Goal: Task Accomplishment & Management: Use online tool/utility

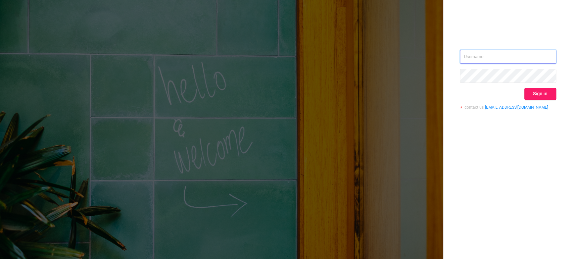
type input "[EMAIL_ADDRESS][DOMAIN_NAME]"
click at [535, 97] on button "Sign in" at bounding box center [541, 94] width 32 height 12
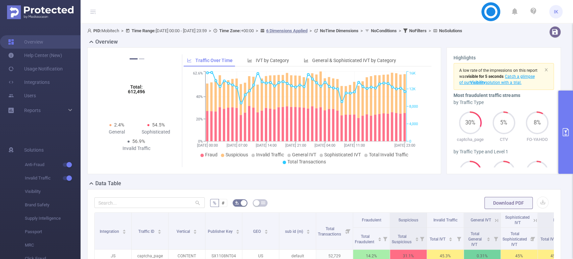
click at [567, 111] on button "primary" at bounding box center [565, 132] width 15 height 83
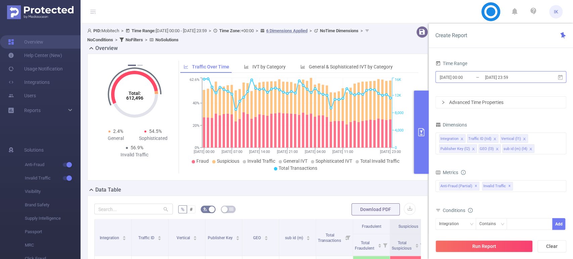
click at [532, 80] on input "[DATE] 23:59" at bounding box center [512, 77] width 54 height 9
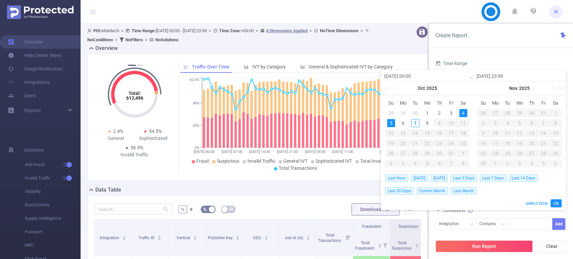
click at [393, 122] on div "5" at bounding box center [391, 123] width 8 height 8
click at [414, 123] on div "7" at bounding box center [415, 123] width 8 height 8
type input "[DATE] 00:00"
type input "[DATE] 23:59"
type input "[DATE] 00:00"
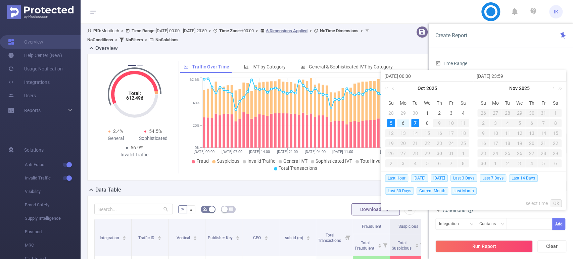
type input "[DATE] 23:59"
click at [555, 201] on link "Ok" at bounding box center [556, 203] width 11 height 8
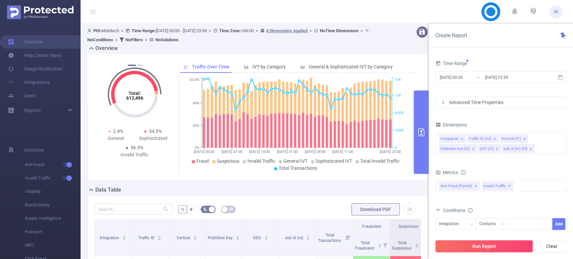
click at [499, 245] on button "Run Report" at bounding box center [484, 246] width 97 height 12
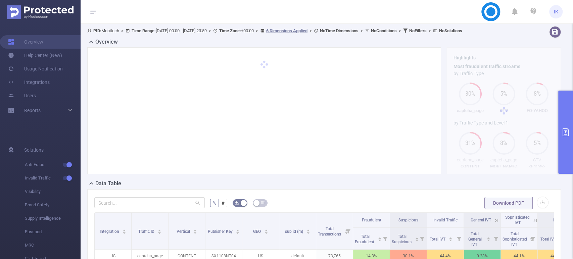
scroll to position [37, 0]
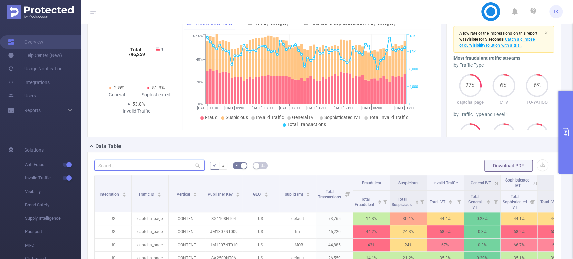
click at [125, 163] on input "text" at bounding box center [149, 165] width 110 height 11
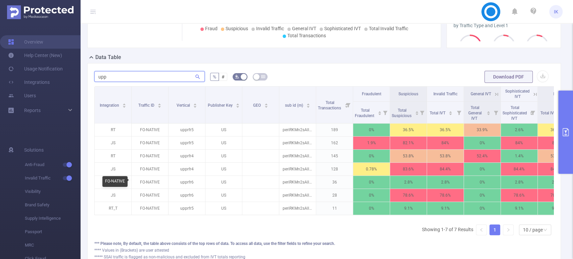
scroll to position [149, 0]
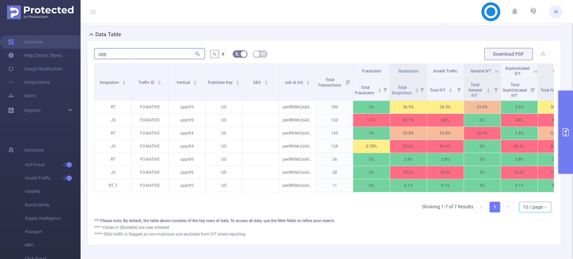
type input "upp"
click at [535, 212] on div "10 / page" at bounding box center [533, 207] width 20 height 10
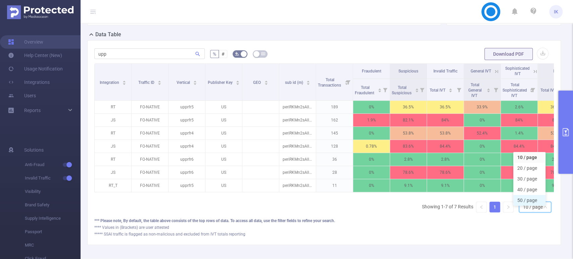
click at [529, 198] on li "50 / page" at bounding box center [529, 200] width 32 height 11
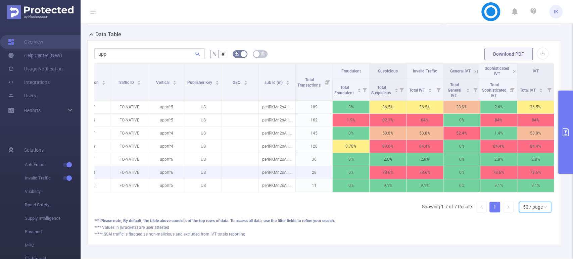
scroll to position [0, 24]
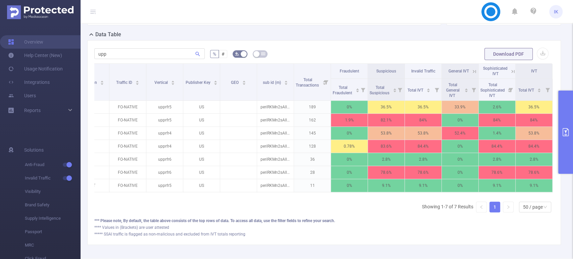
click at [513, 70] on icon at bounding box center [513, 72] width 6 height 6
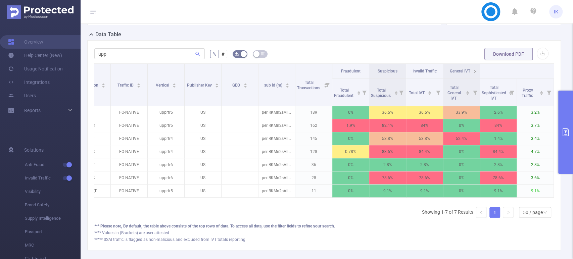
scroll to position [0, 6]
